Goal: Book appointment/travel/reservation

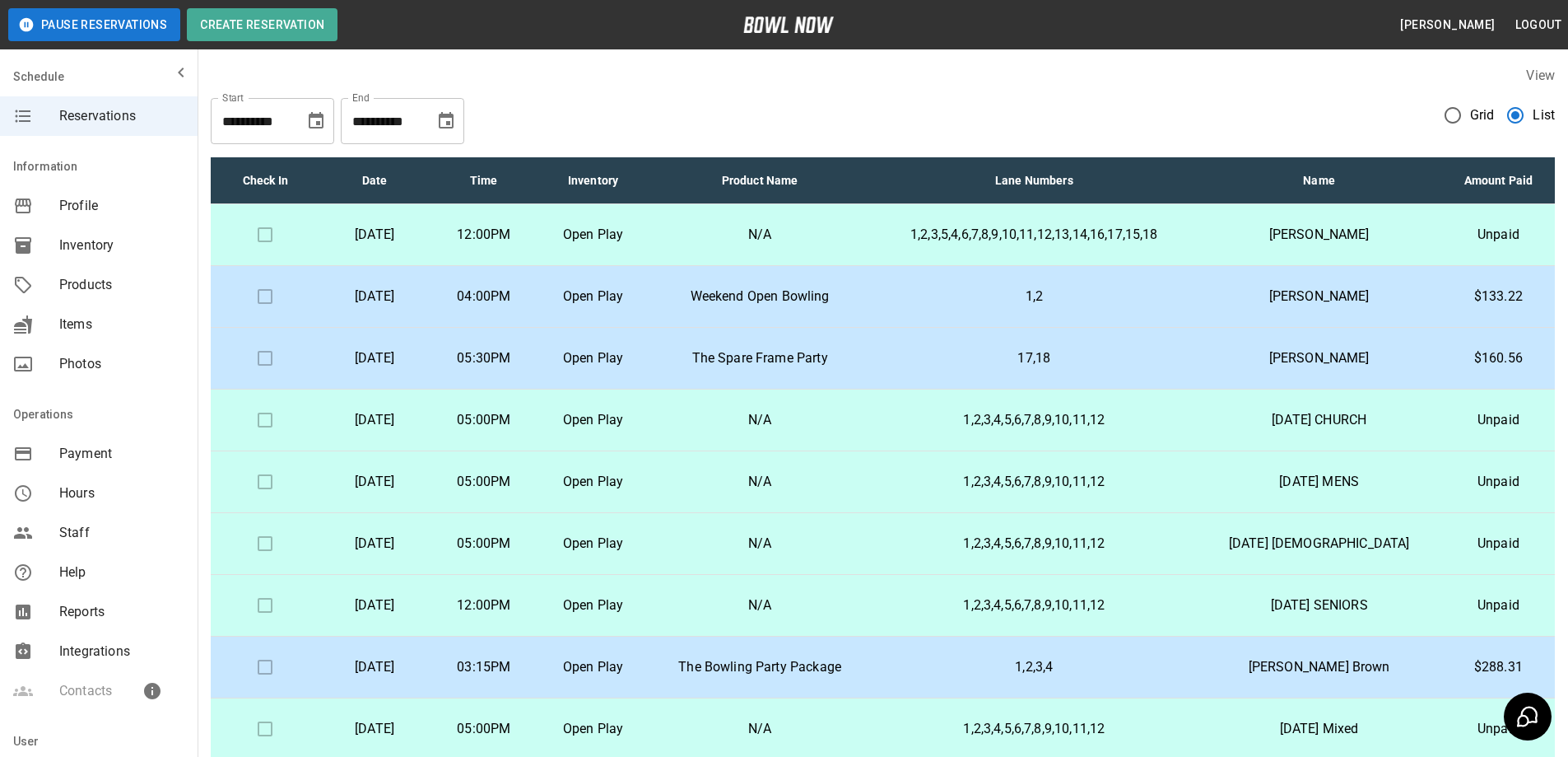
click at [859, 357] on p "The Spare Frame Party" at bounding box center [760, 358] width 197 height 20
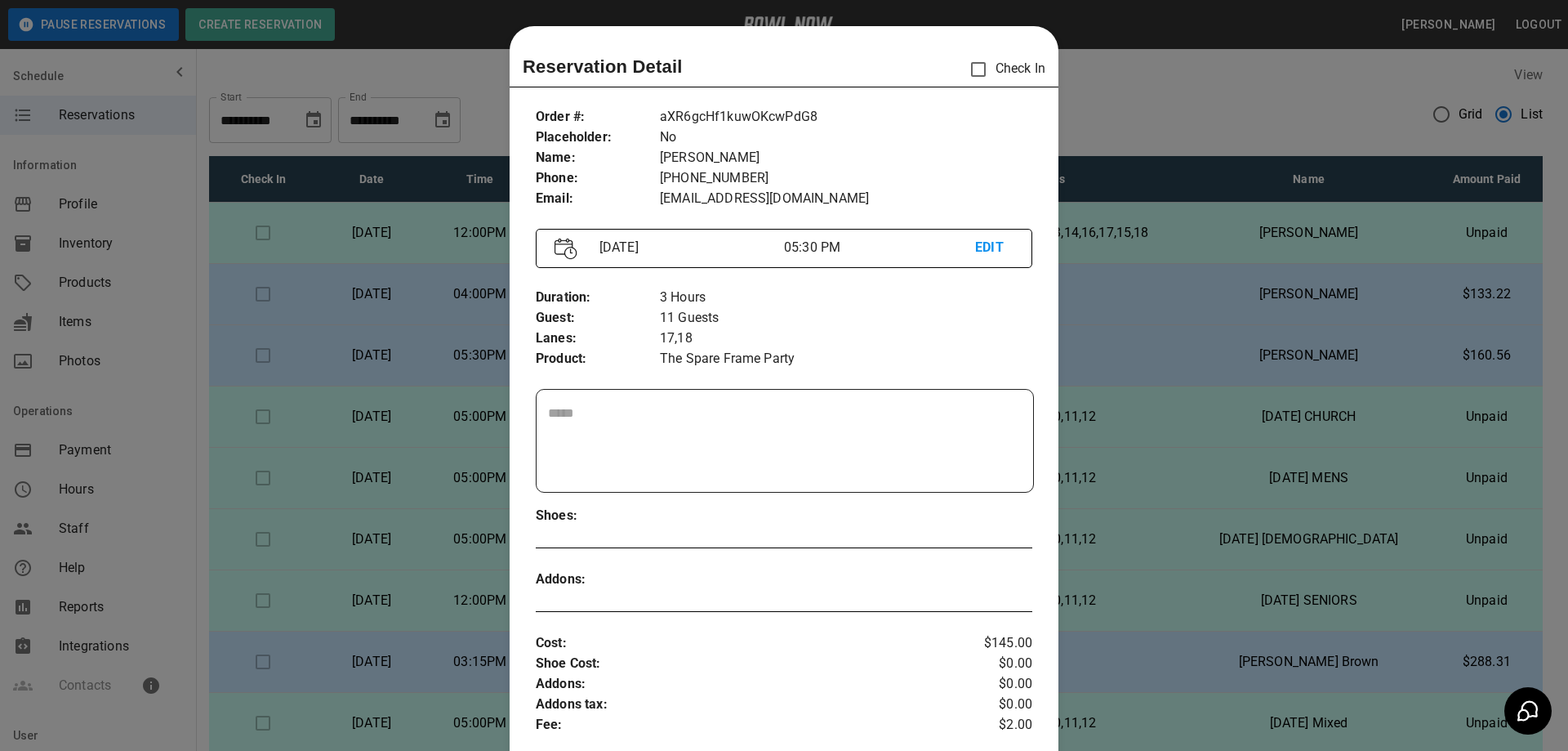
scroll to position [26, 0]
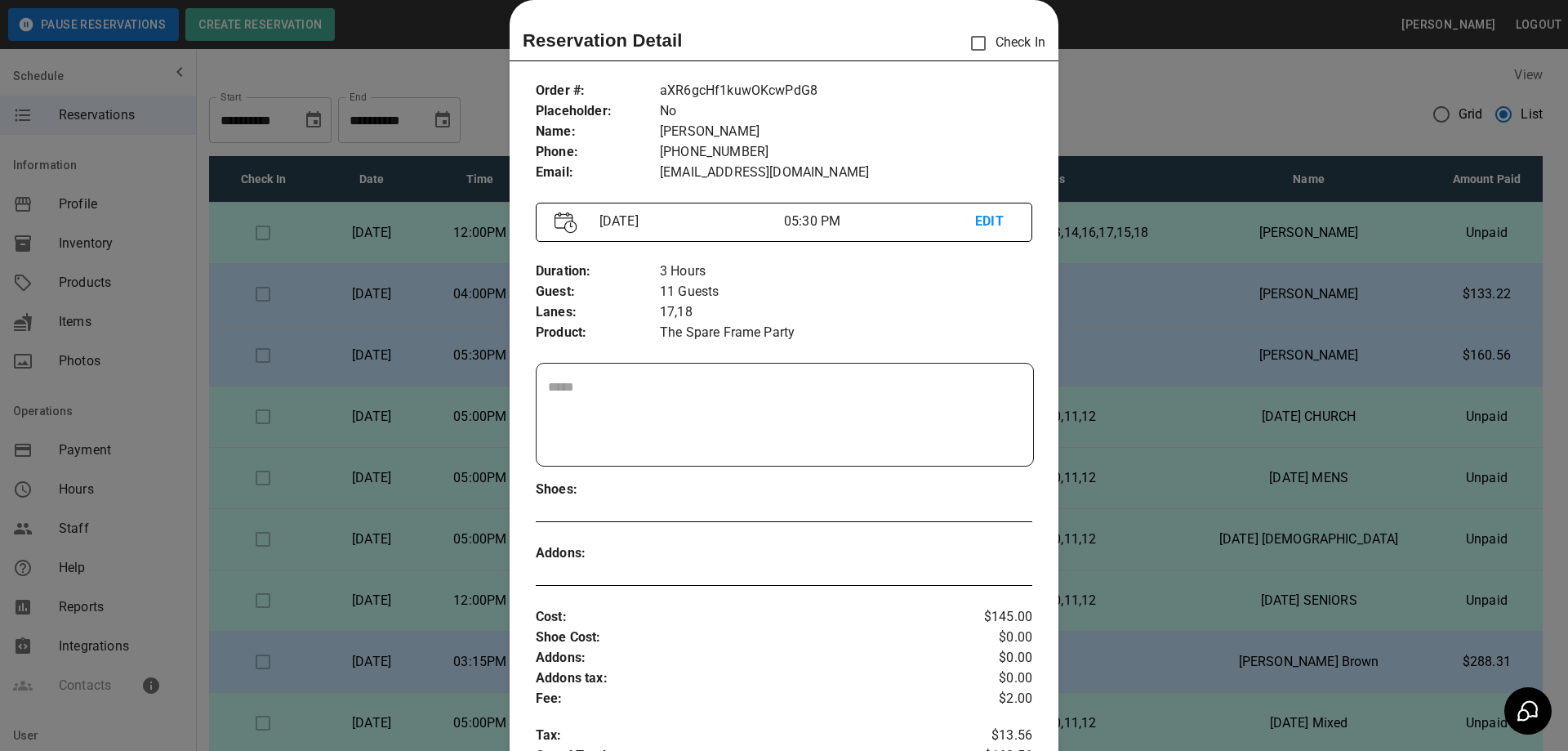
click at [1149, 331] on div at bounding box center [784, 376] width 1568 height 751
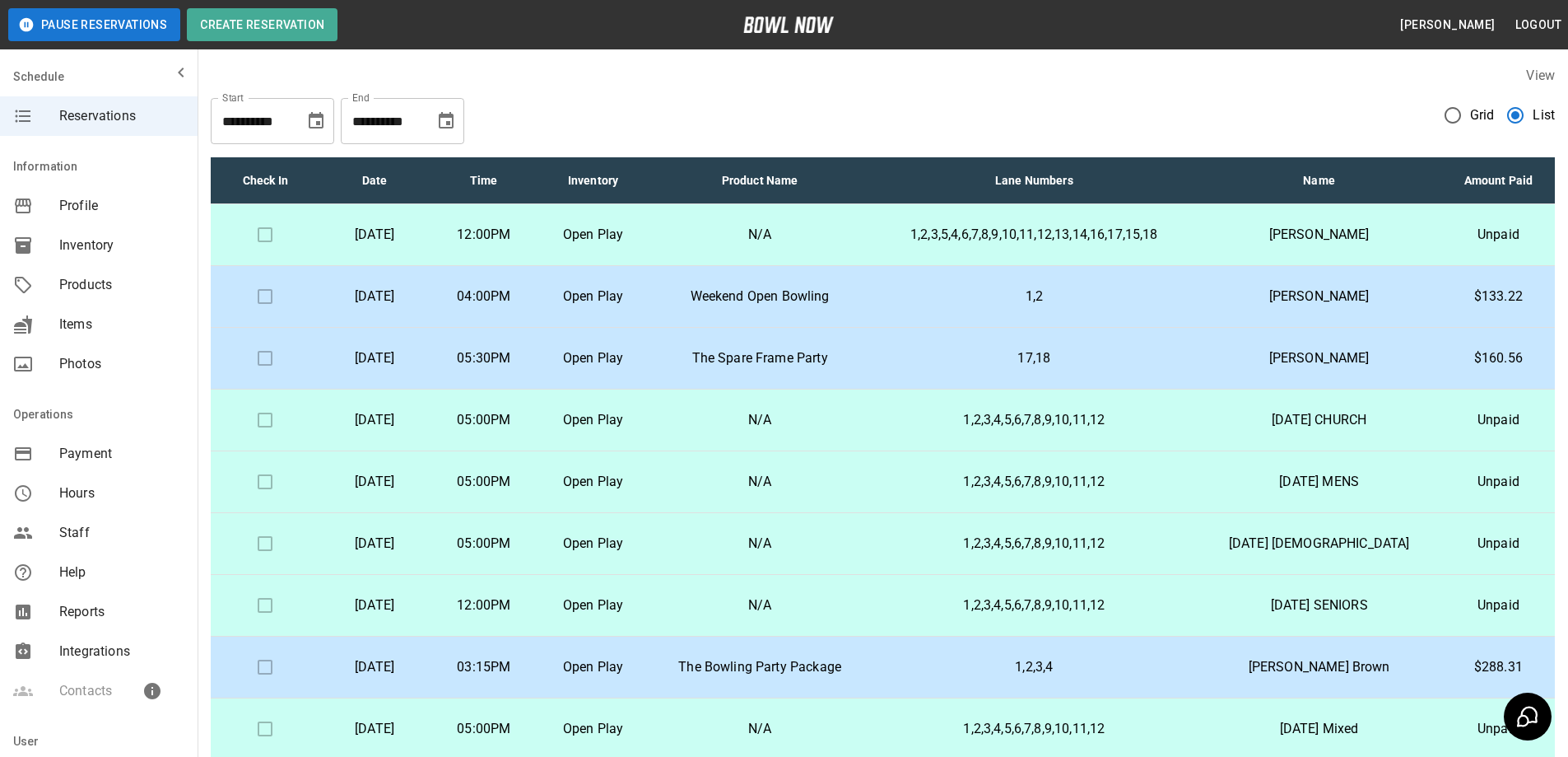
click at [1128, 300] on p "1,2" at bounding box center [1034, 296] width 298 height 20
click at [1126, 301] on p "1,2" at bounding box center [1034, 296] width 298 height 20
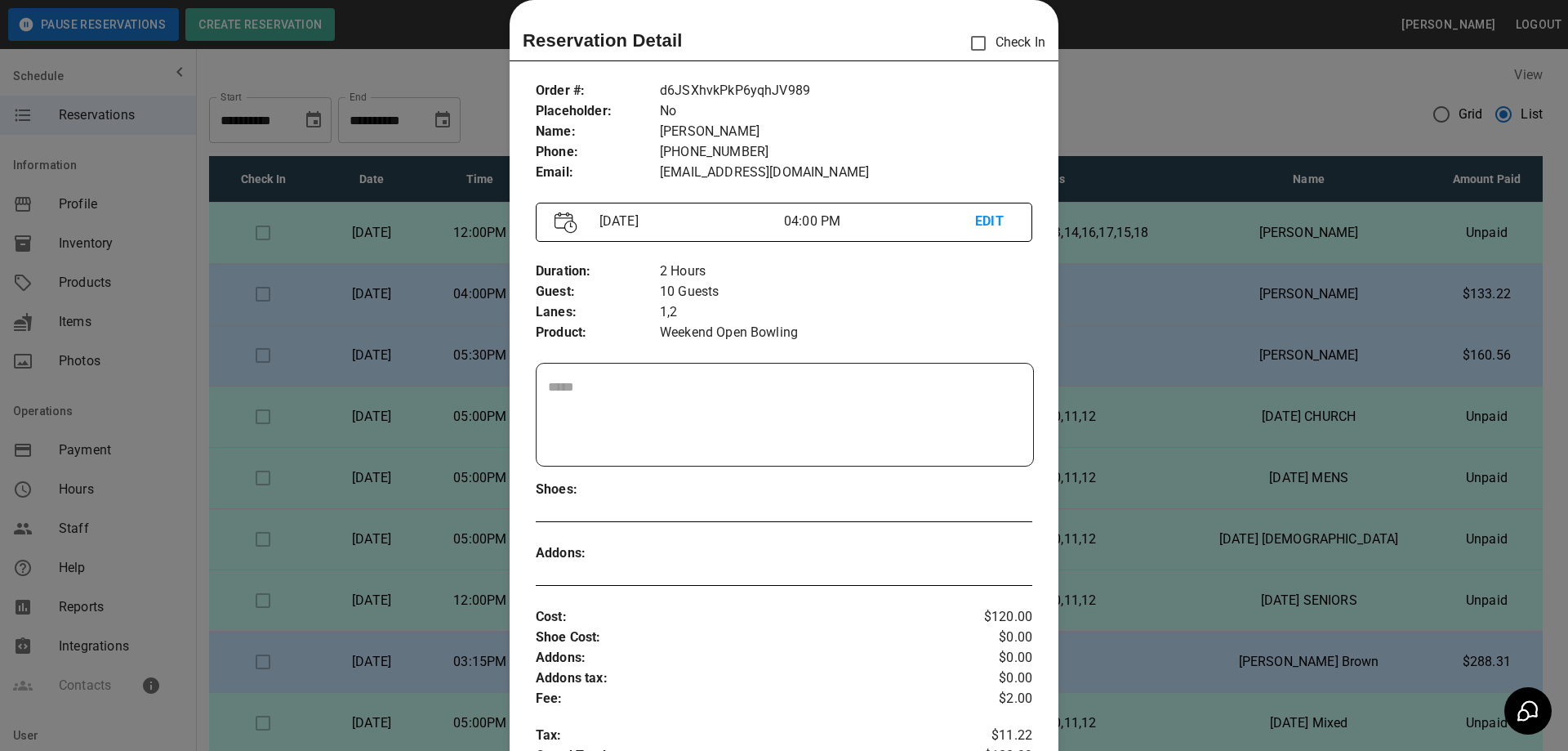
click at [1096, 289] on div at bounding box center [784, 376] width 1568 height 751
